Goal: Check status: Check status

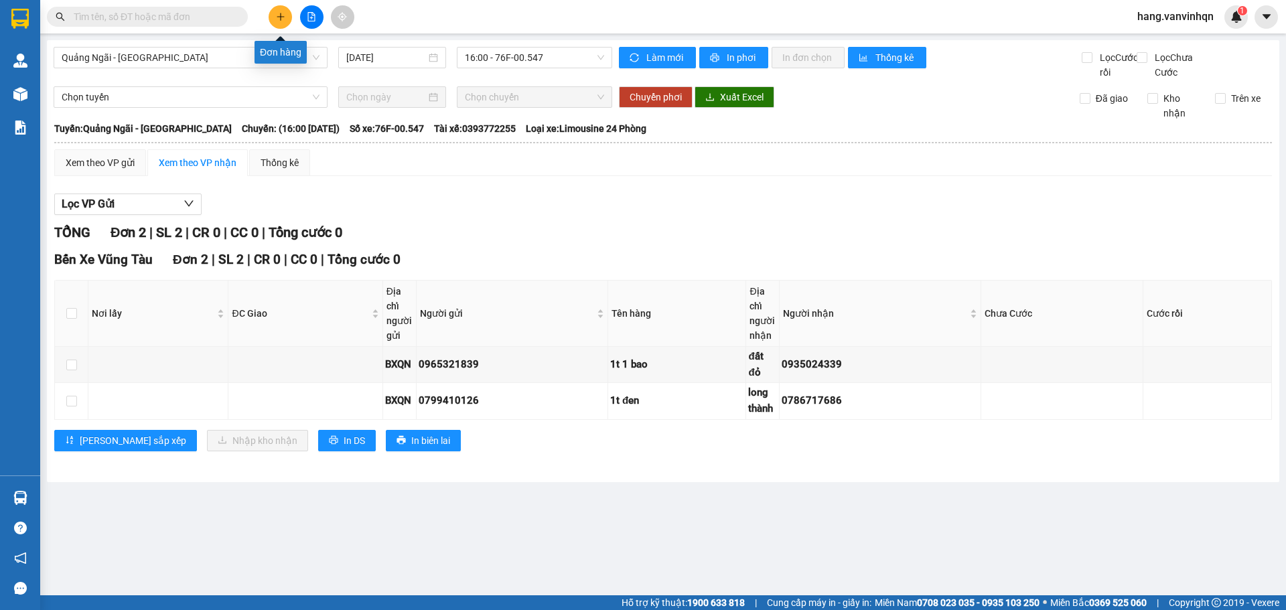
drag, startPoint x: 281, startPoint y: 20, endPoint x: 490, endPoint y: 79, distance: 217.1
click at [490, 79] on section "Kết quả tìm kiếm ( 3418 ) Bộ lọc Mã ĐH Trạng thái Món hàng Tổng cước Chưa cước …" at bounding box center [643, 305] width 1286 height 610
click at [544, 56] on span "16:00 - 76F-00.547" at bounding box center [534, 58] width 139 height 20
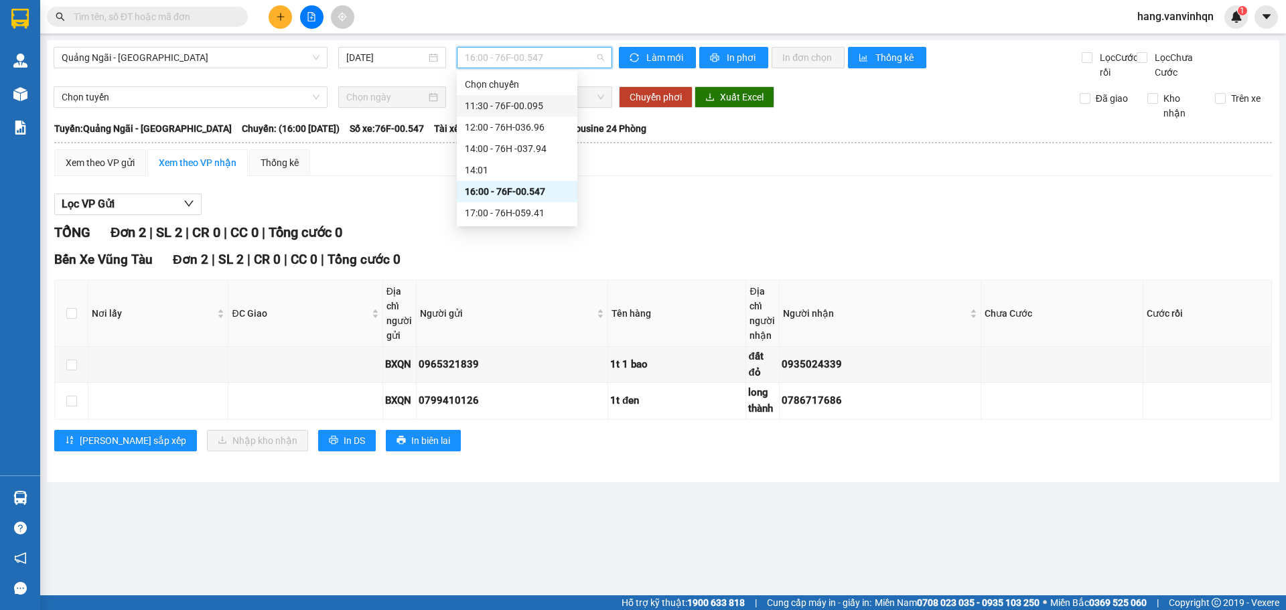
click at [531, 107] on div "11:30 - 76F-00.095" at bounding box center [517, 105] width 104 height 15
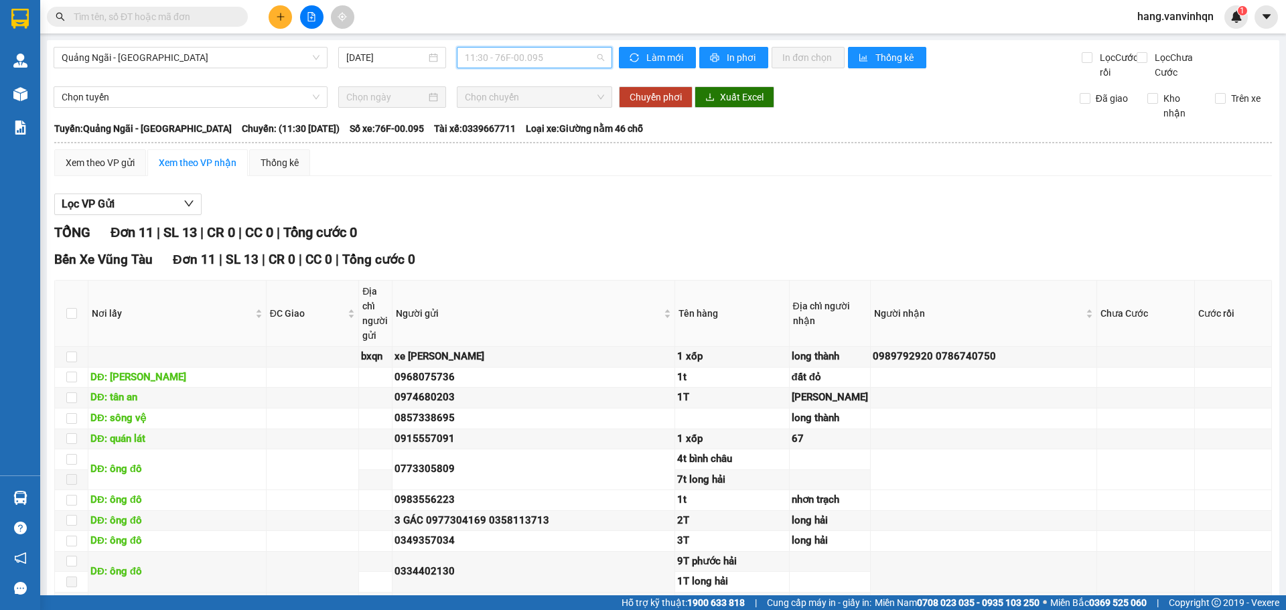
click at [585, 62] on span "11:30 - 76F-00.095" at bounding box center [534, 58] width 139 height 20
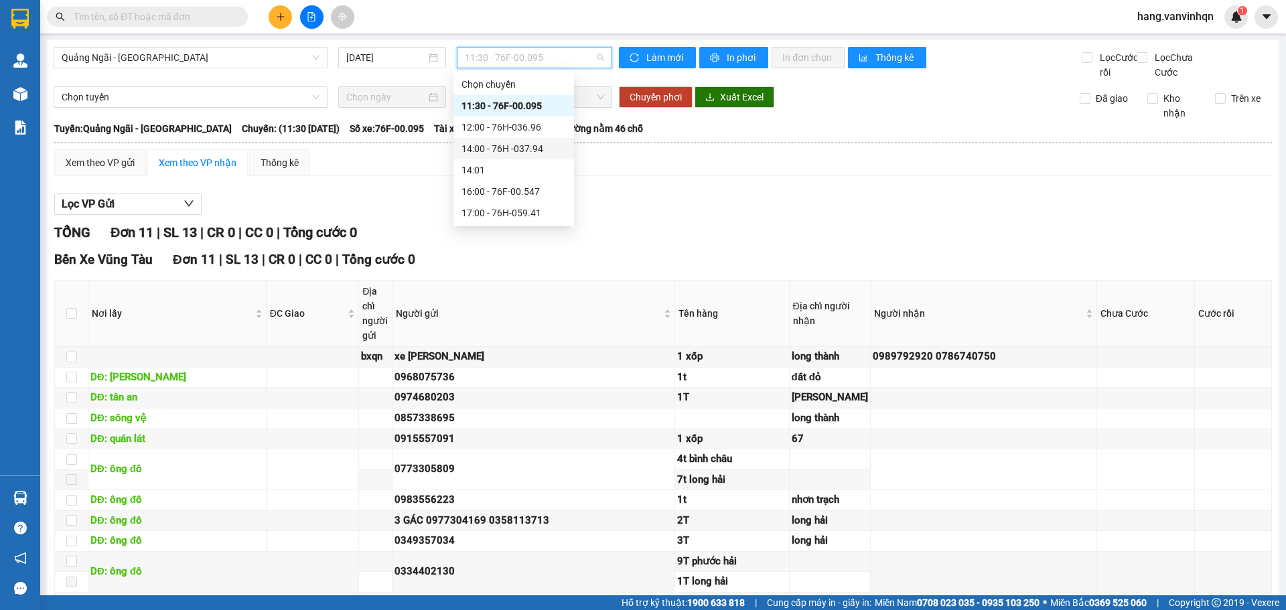
click at [534, 147] on div "14:00 - 76H -037.94" at bounding box center [513, 148] width 104 height 15
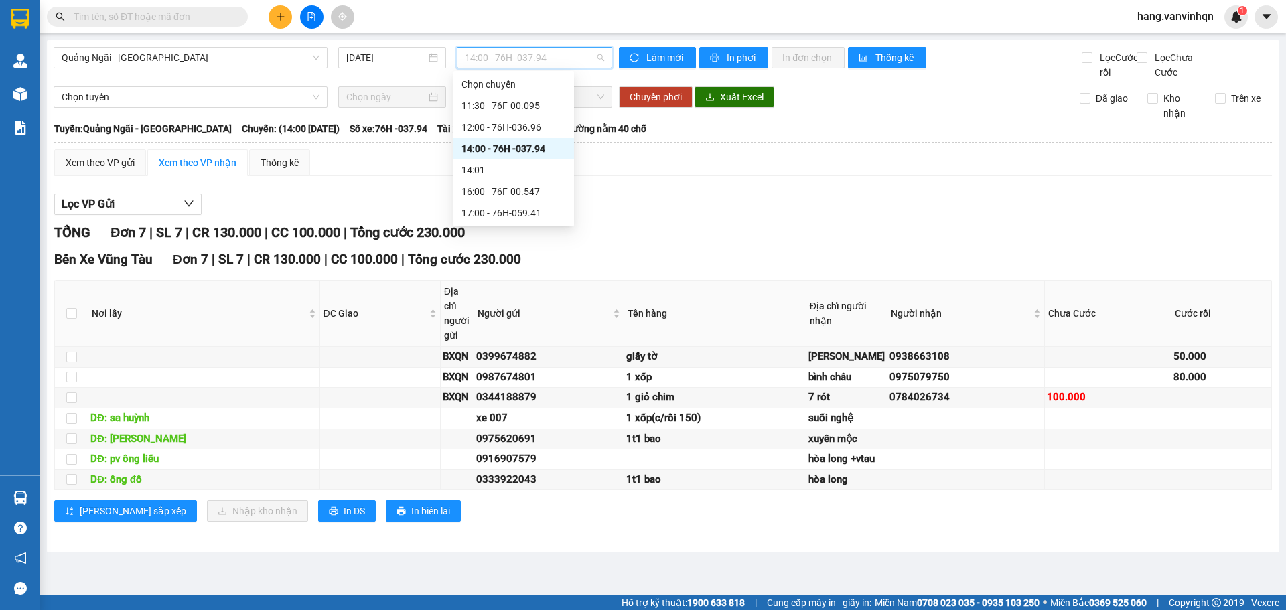
click at [575, 65] on span "14:00 - 76H -037.94" at bounding box center [534, 58] width 139 height 20
click at [510, 120] on div "12:00 - 76H-036.96" at bounding box center [513, 127] width 121 height 21
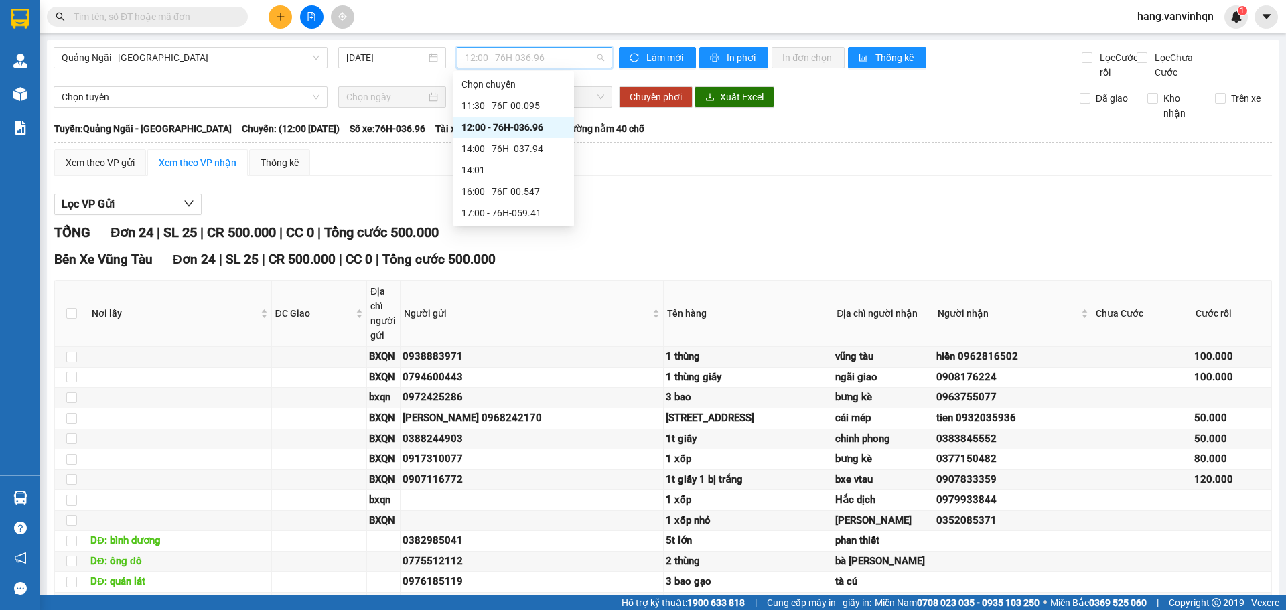
click at [561, 61] on span "12:00 - 76H-036.96" at bounding box center [534, 58] width 139 height 20
click at [545, 129] on div "12:00 - 76H-036.96" at bounding box center [513, 127] width 104 height 15
